Goal: Transaction & Acquisition: Purchase product/service

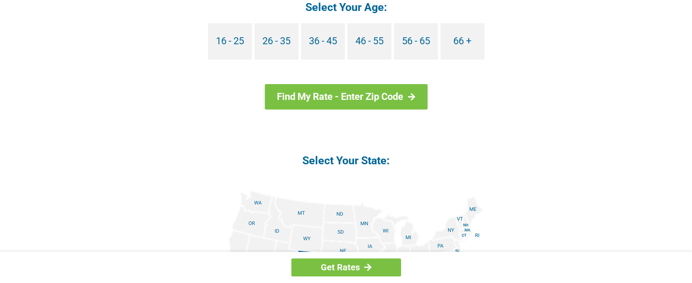
scroll to position [921, 0]
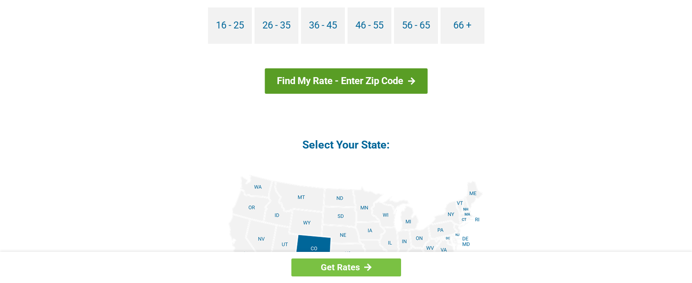
click at [385, 78] on link "Find My Rate - Enter Zip Code" at bounding box center [346, 80] width 163 height 25
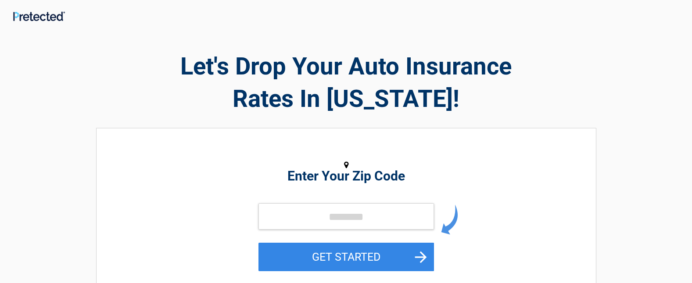
scroll to position [44, 0]
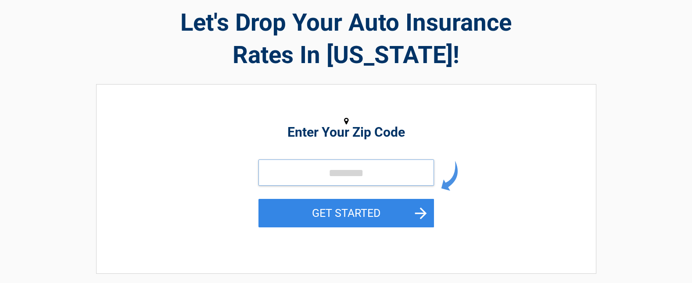
click at [281, 168] on input "tel" at bounding box center [345, 173] width 175 height 26
type input "*****"
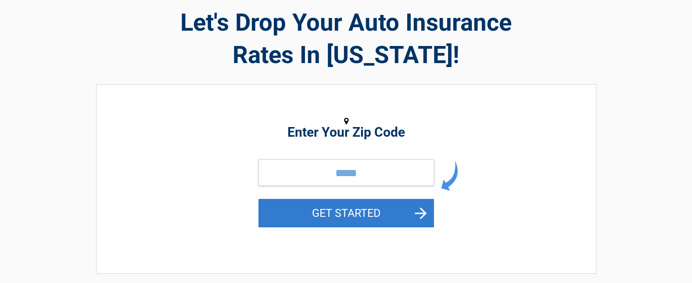
click at [331, 218] on button "GET STARTED" at bounding box center [345, 213] width 175 height 29
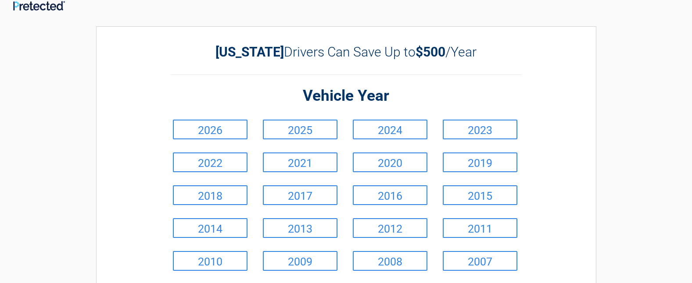
scroll to position [0, 0]
